Goal: Transaction & Acquisition: Purchase product/service

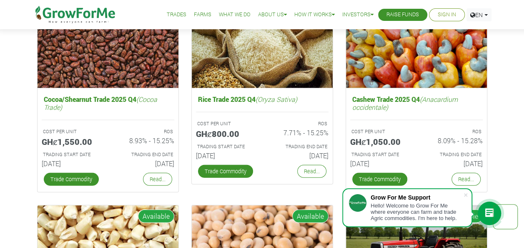
scroll to position [1168, 0]
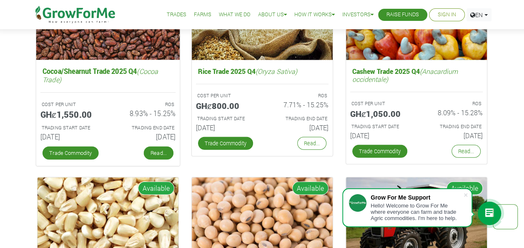
click at [152, 153] on link "Read..." at bounding box center [158, 152] width 30 height 13
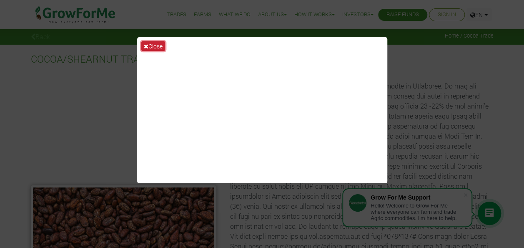
click at [158, 43] on button "Close" at bounding box center [153, 46] width 24 height 10
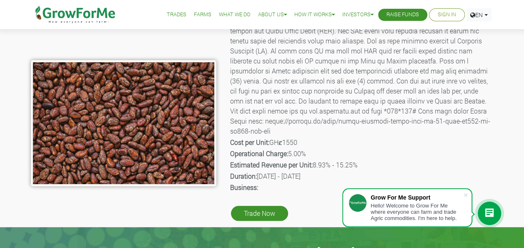
scroll to position [208, 0]
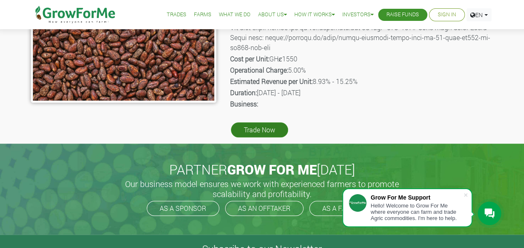
click at [277, 132] on link "Trade Now" at bounding box center [259, 129] width 57 height 15
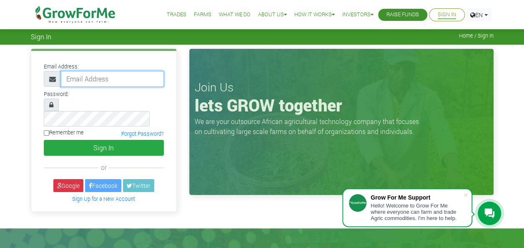
click at [120, 75] on input "email" at bounding box center [112, 79] width 103 height 16
type input "niilaatelartey@gmail.com"
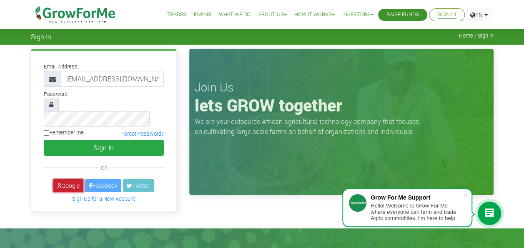
click at [66, 179] on link "Google" at bounding box center [68, 185] width 30 height 13
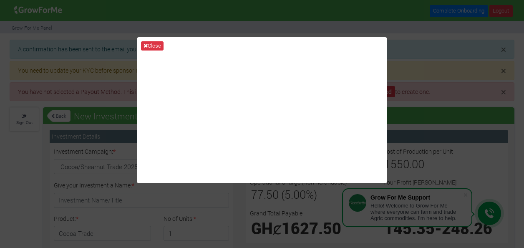
click at [409, 24] on div "Close" at bounding box center [262, 124] width 524 height 248
click at [155, 44] on button "Close" at bounding box center [152, 45] width 23 height 9
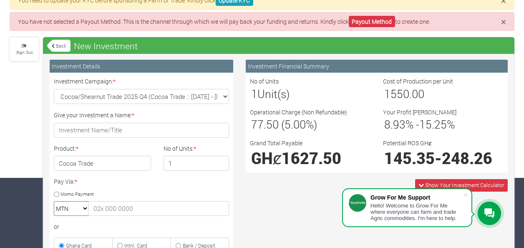
scroll to position [83, 0]
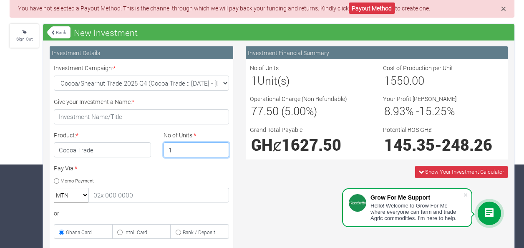
drag, startPoint x: 178, startPoint y: 149, endPoint x: 160, endPoint y: 148, distance: 17.5
click at [160, 148] on div "No of Units: * 1" at bounding box center [196, 144] width 78 height 27
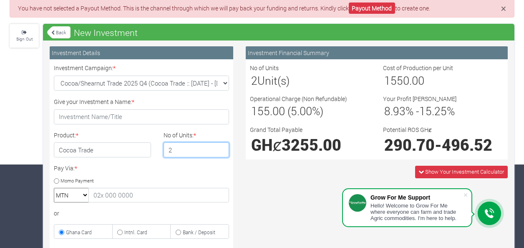
click at [222, 146] on input "2" at bounding box center [196, 149] width 66 height 15
click at [221, 146] on input "3" at bounding box center [196, 149] width 66 height 15
click at [221, 146] on input "4" at bounding box center [196, 149] width 66 height 15
click at [221, 145] on input "5" at bounding box center [196, 149] width 66 height 15
click at [221, 145] on input "6" at bounding box center [196, 149] width 66 height 15
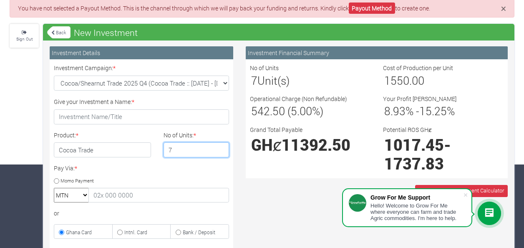
click at [221, 145] on input "7" at bounding box center [196, 149] width 66 height 15
type input "6"
click at [221, 149] on input "6" at bounding box center [196, 149] width 66 height 15
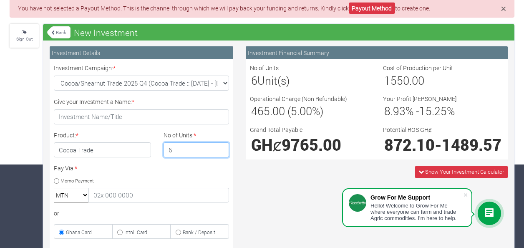
scroll to position [125, 0]
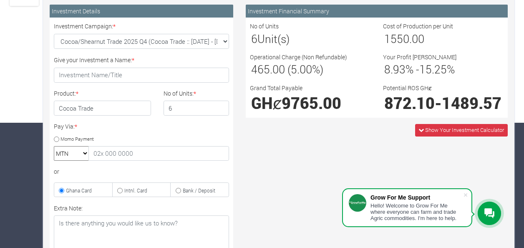
click at [88, 153] on select "MTN Telecel Airtel Tigo" at bounding box center [71, 153] width 35 height 15
select select "momo_telecel"
click at [54, 146] on select "MTN Telecel Airtel Tigo" at bounding box center [71, 153] width 35 height 15
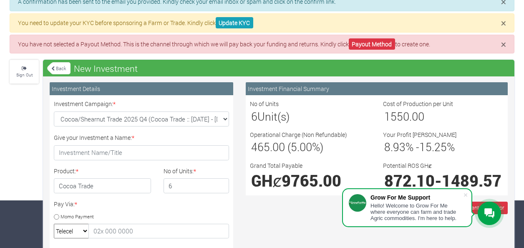
scroll to position [214, 0]
